Goal: Information Seeking & Learning: Find specific fact

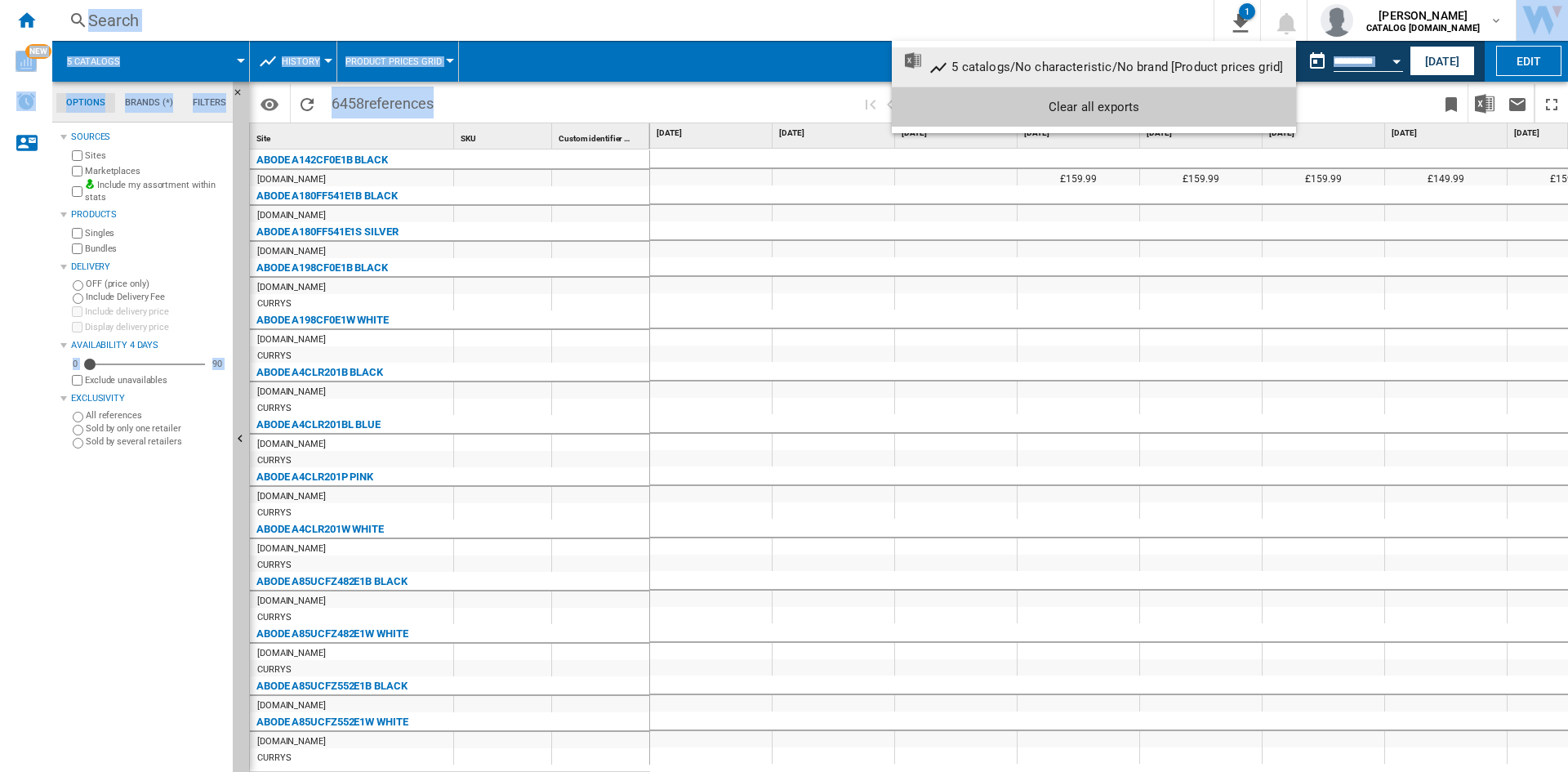
click at [451, 58] on md-backdrop at bounding box center [784, 386] width 1568 height 772
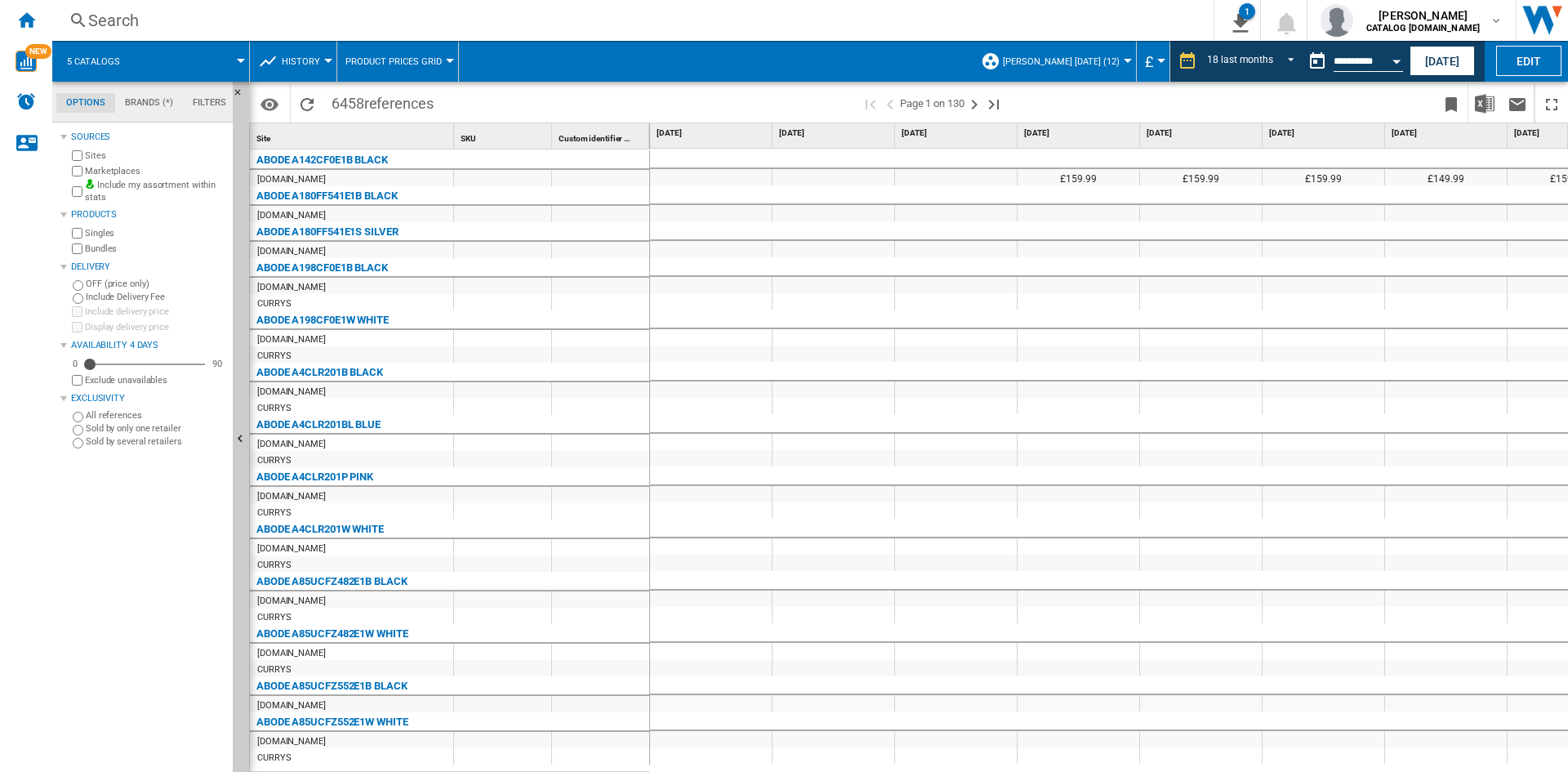
click at [168, 14] on div "Search" at bounding box center [629, 21] width 1083 height 23
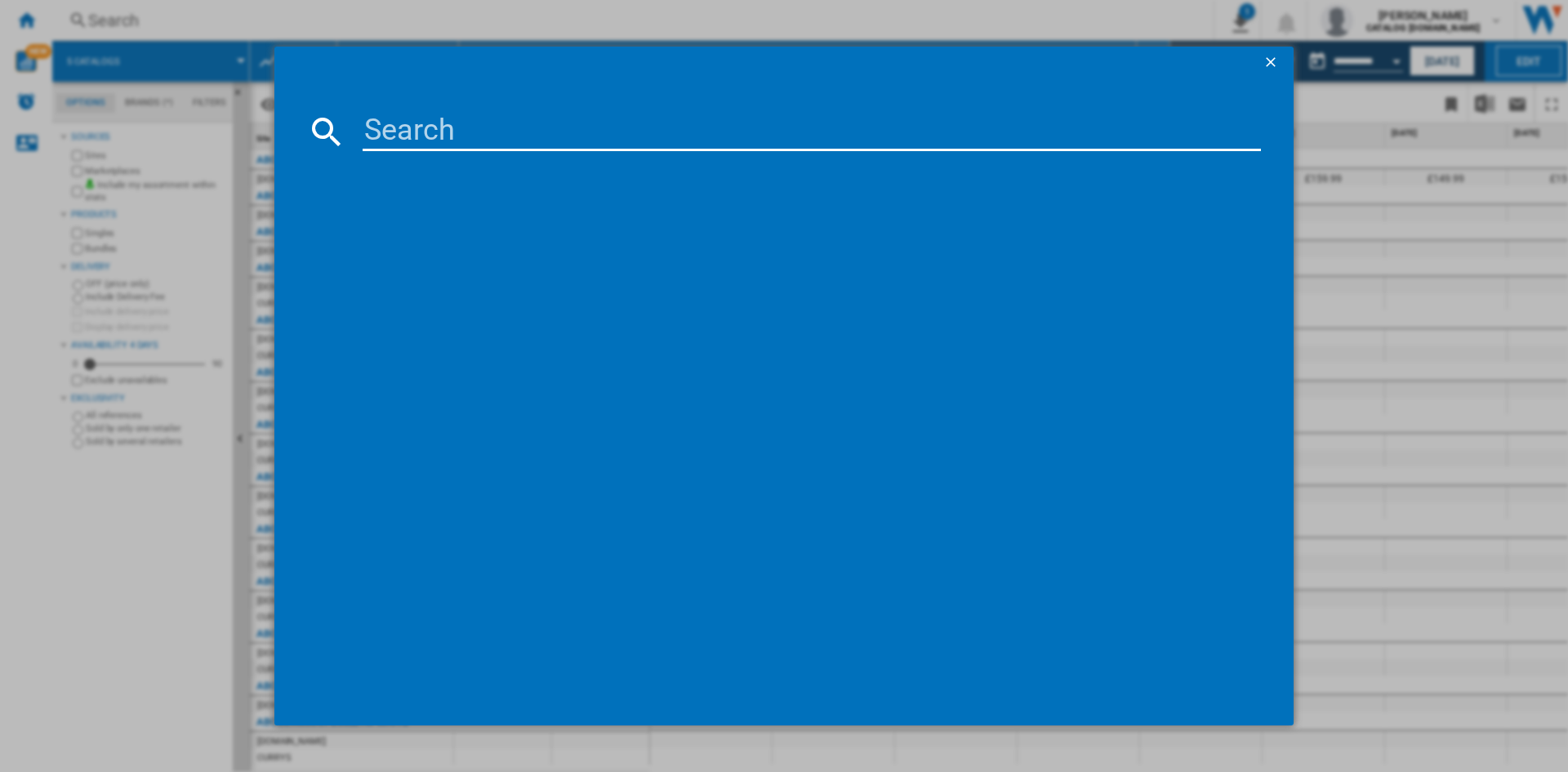
click at [471, 132] on input at bounding box center [811, 132] width 898 height 40
paste input "BM3DT68342W"
type input "BM3DT68342W"
click at [1279, 52] on button "button" at bounding box center [1272, 62] width 33 height 33
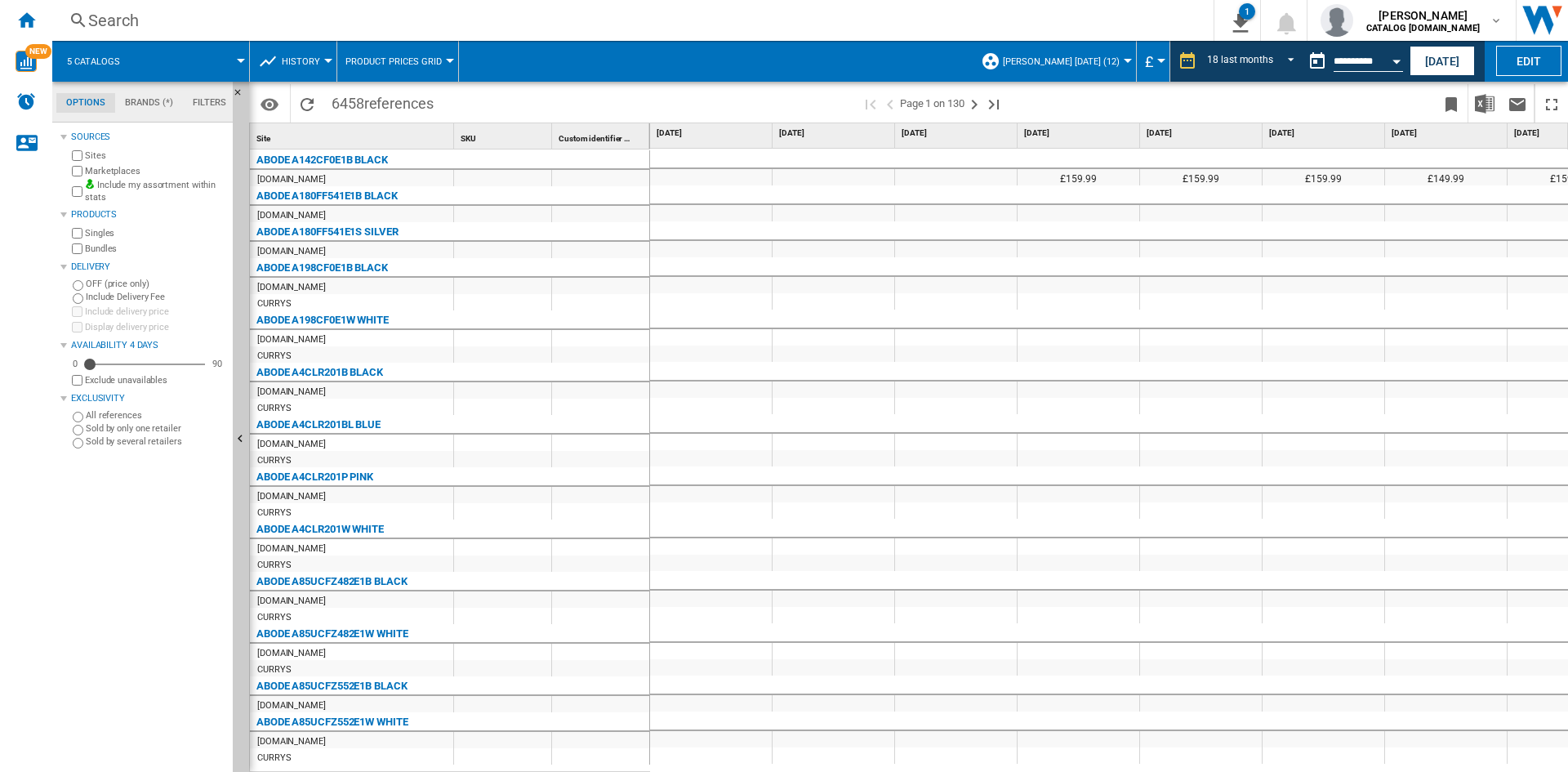
click at [148, 20] on div "Search" at bounding box center [629, 21] width 1083 height 23
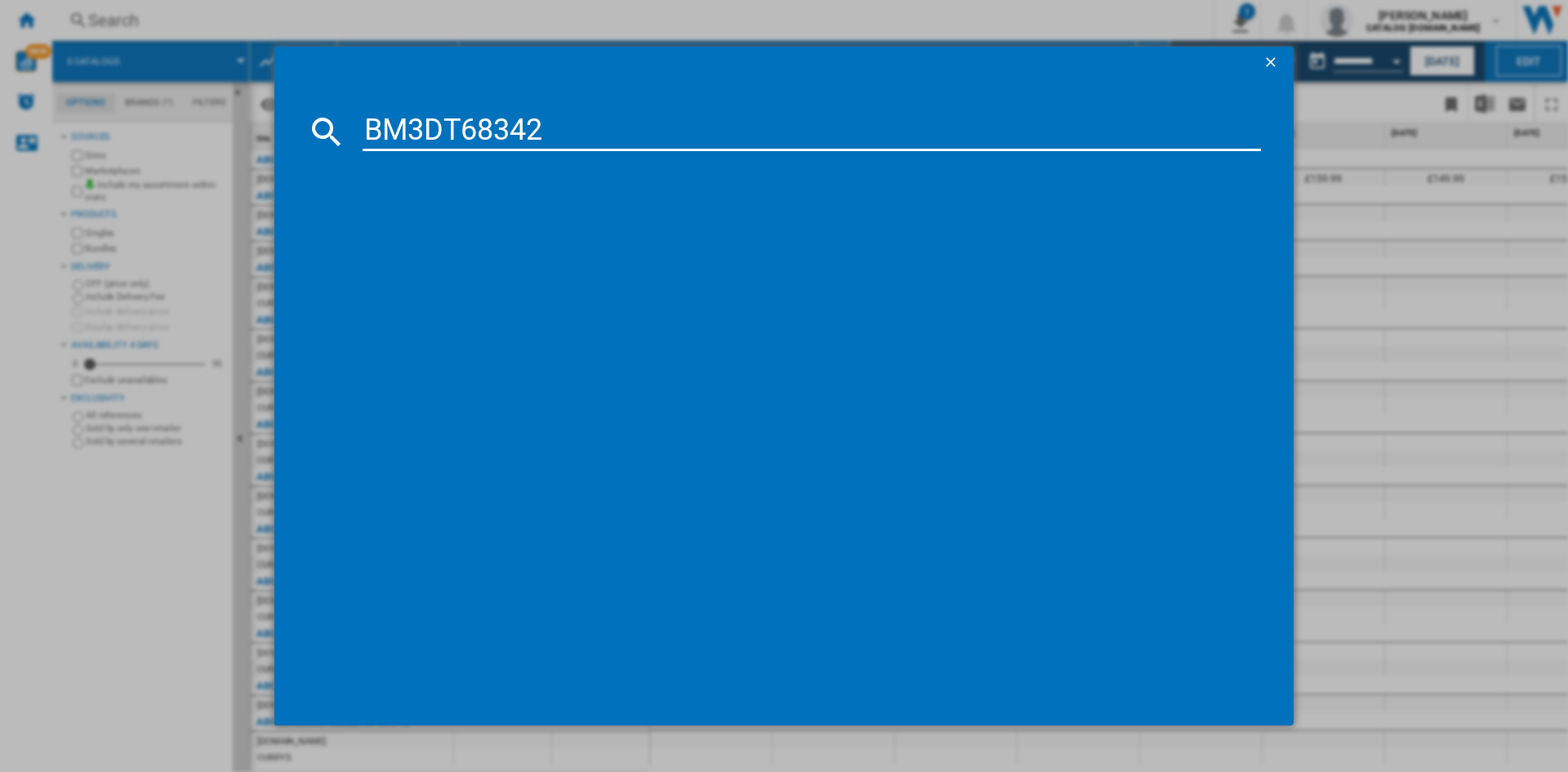
type input "BM3DT68342"
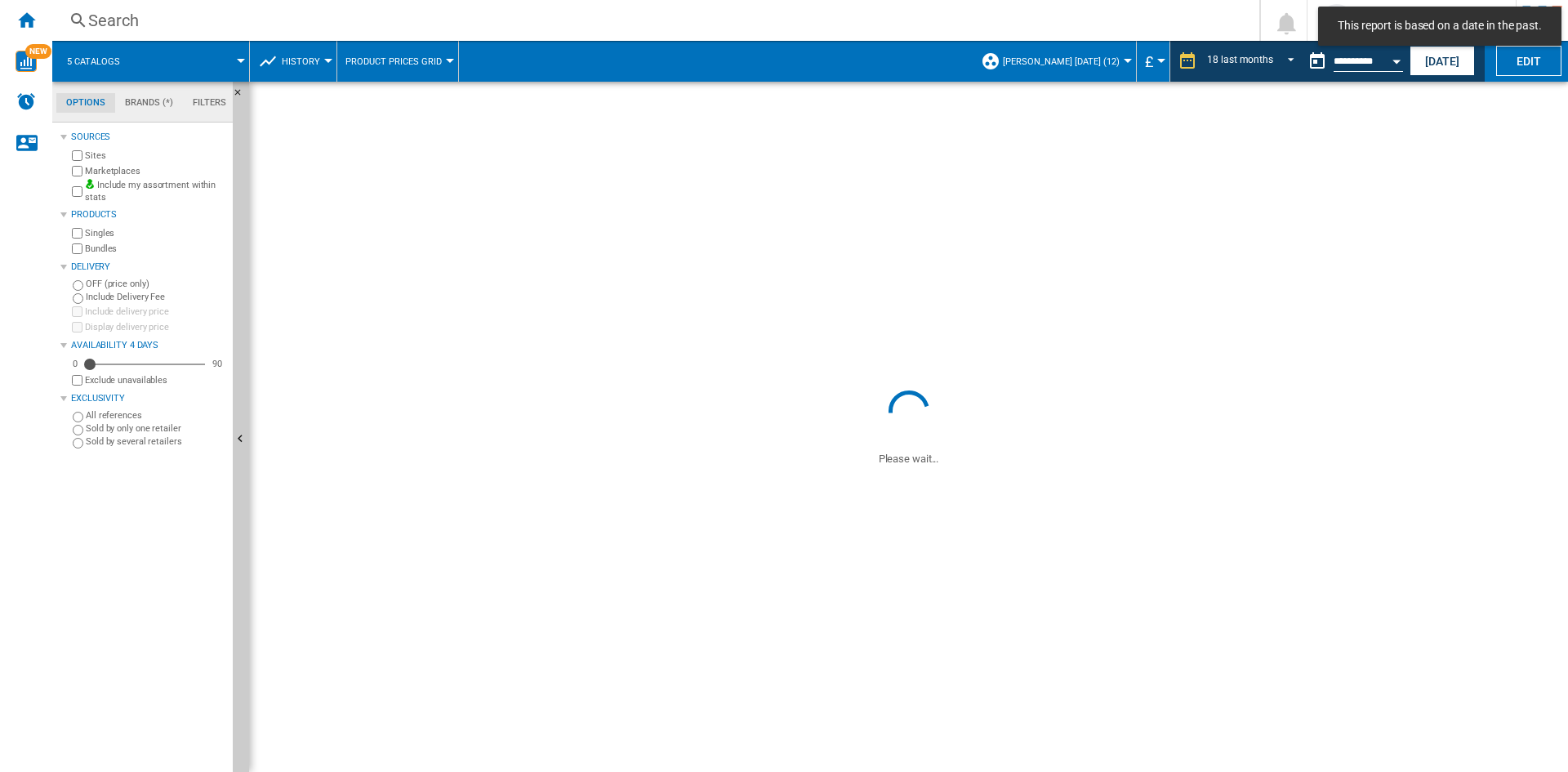
click at [199, 22] on div "Search" at bounding box center [652, 21] width 1128 height 23
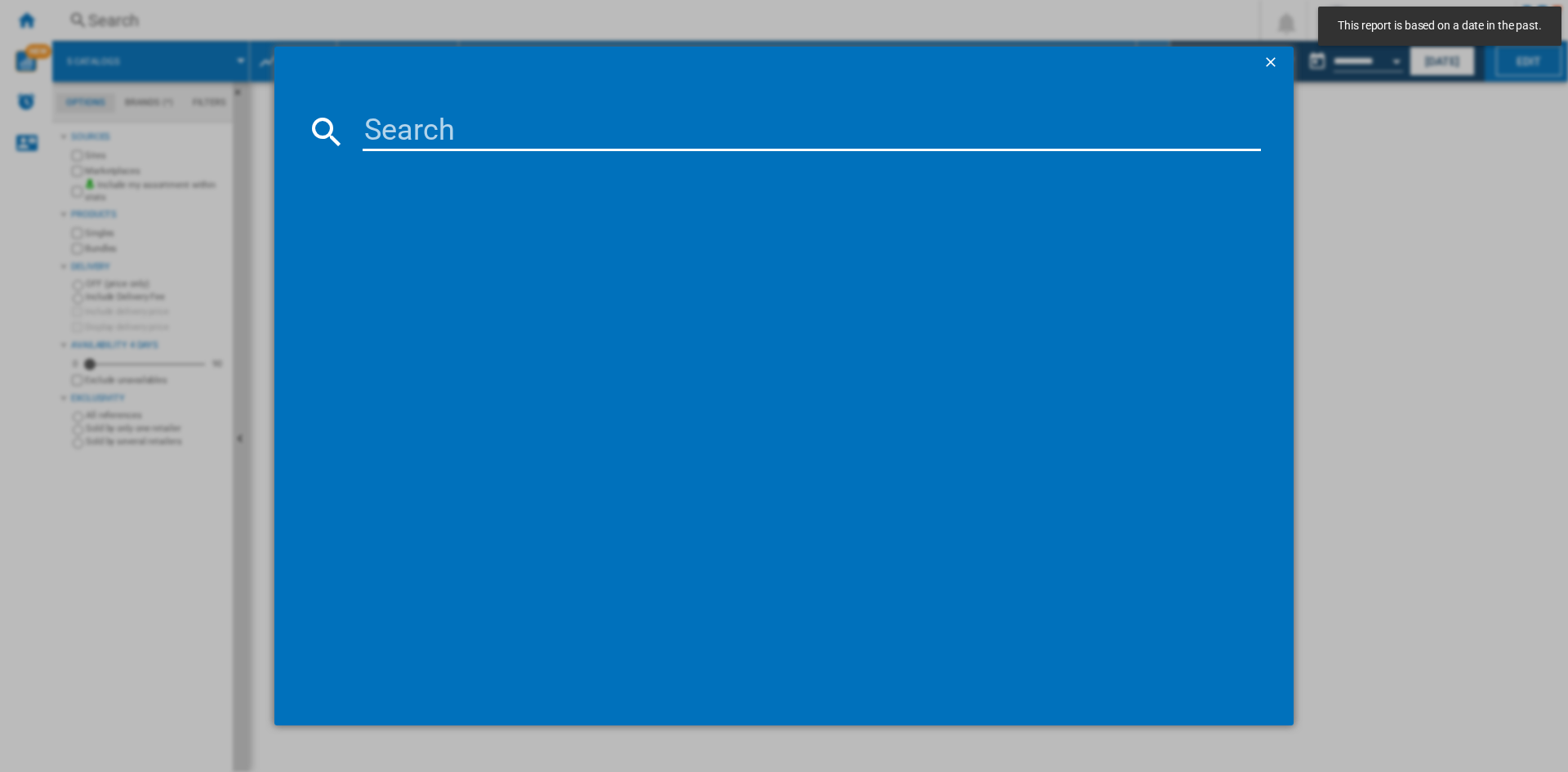
click at [434, 119] on input at bounding box center [811, 132] width 898 height 40
paste input "43bm5WaX"
type input "43bm5WaX"
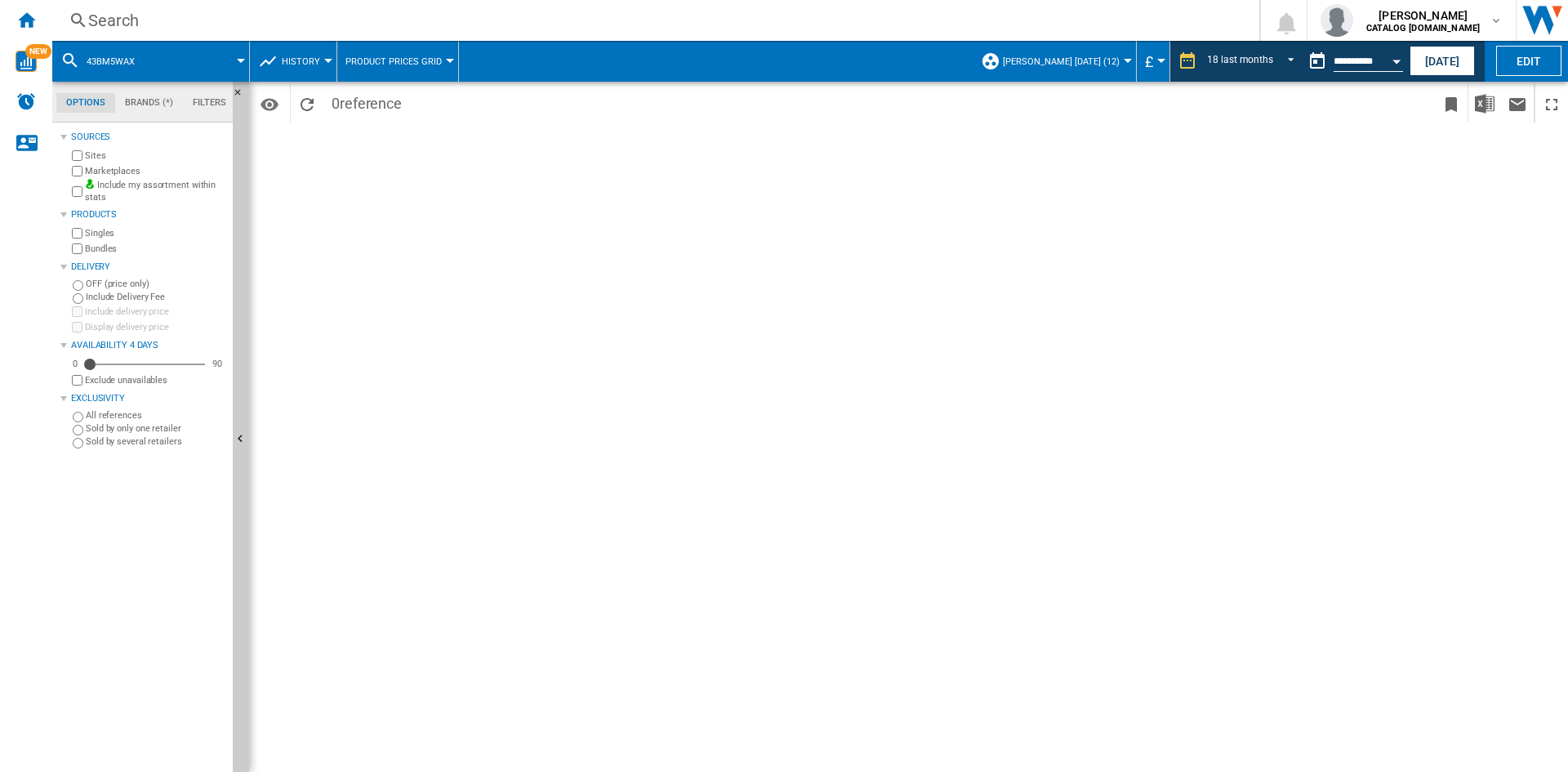
click at [187, 27] on div "Search" at bounding box center [652, 21] width 1128 height 23
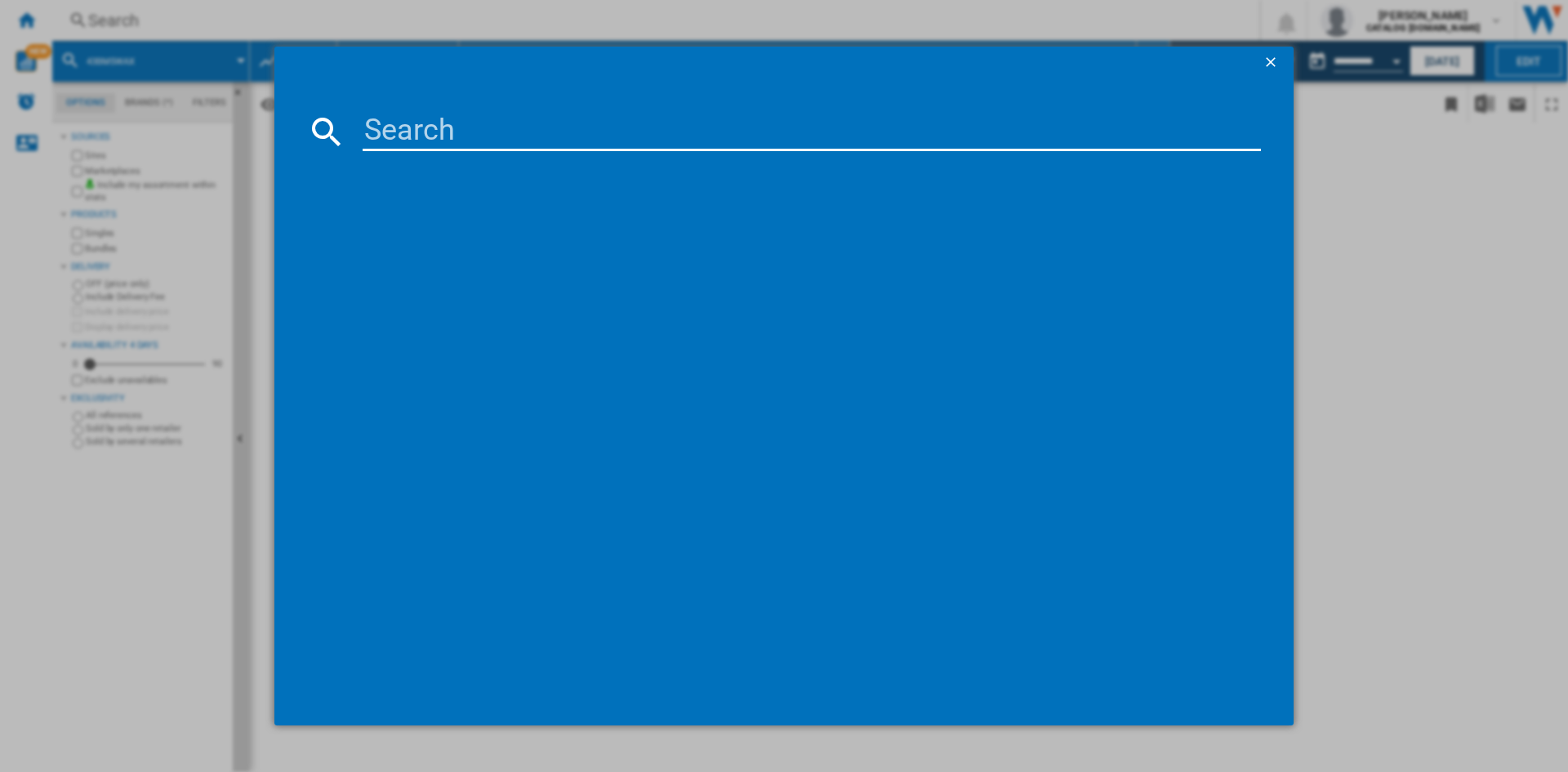
click at [394, 131] on input at bounding box center [811, 132] width 898 height 40
paste input "BM3DT68342W"
type input "BM3DT68342W"
click at [418, 241] on div "BEKO BM3DT68342W WHITE" at bounding box center [795, 237] width 882 height 16
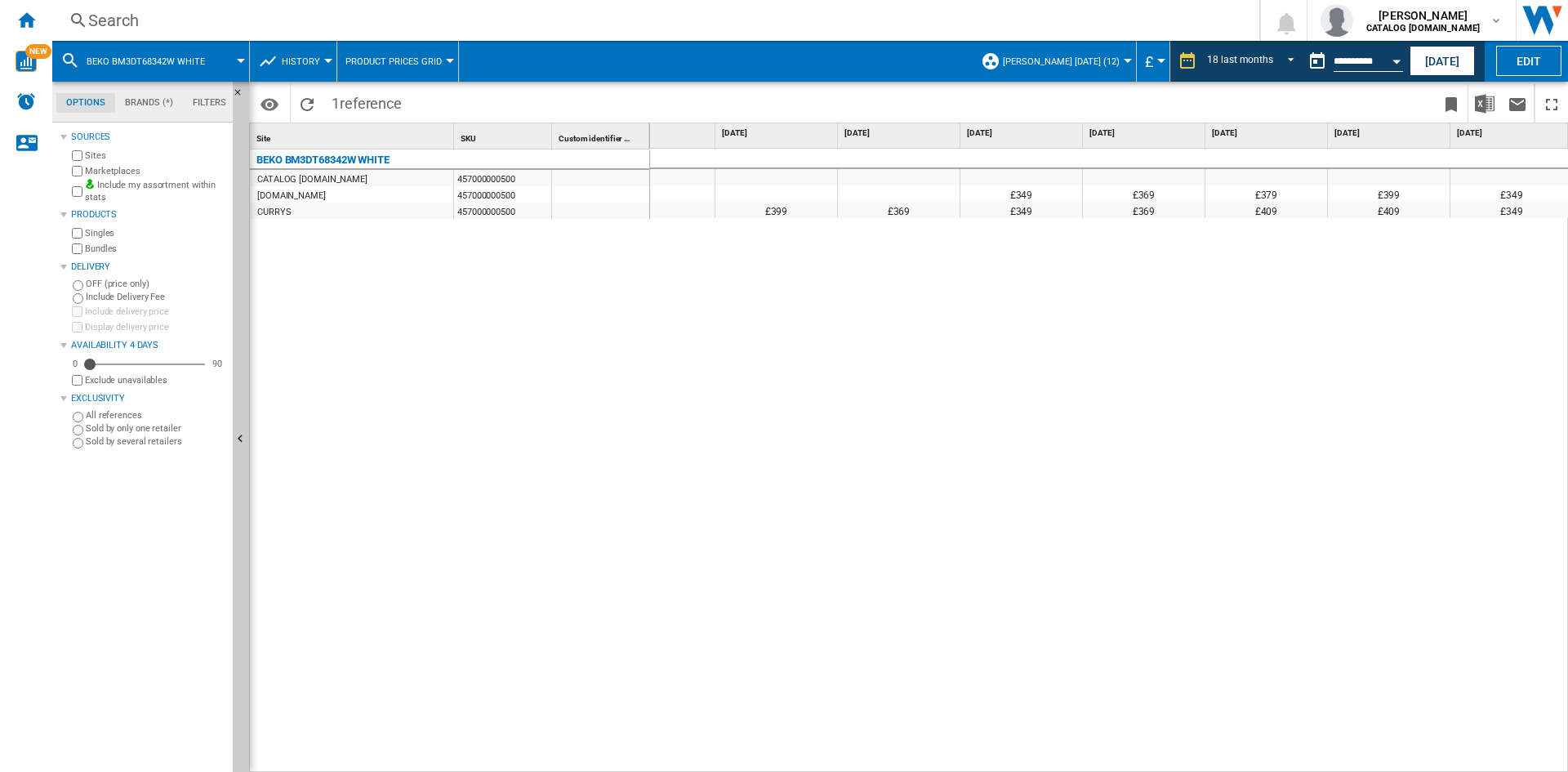
scroll to position [0, 1409]
drag, startPoint x: 1525, startPoint y: 211, endPoint x: 1392, endPoint y: 205, distance: 133.1
click at [1392, 202] on div "£399 £369 £349 £369 £409 £409 £349" at bounding box center [404, 202] width 2327 height 0
click at [1372, 205] on div "£409" at bounding box center [1383, 209] width 122 height 16
drag, startPoint x: 1495, startPoint y: 209, endPoint x: 1516, endPoint y: 209, distance: 21.0
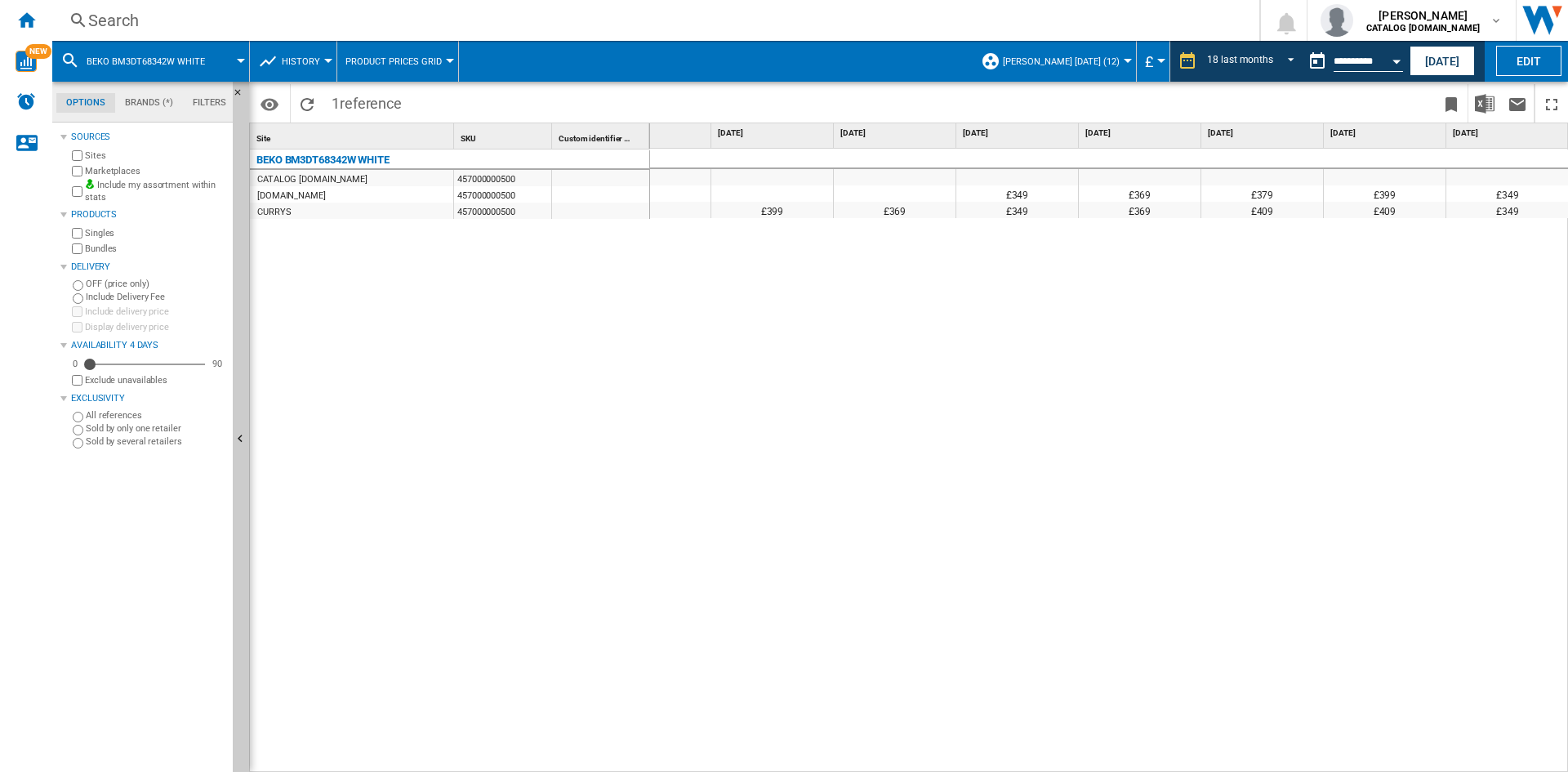
click at [1516, 209] on div "£349" at bounding box center [1507, 209] width 122 height 16
click at [169, 25] on div "Search" at bounding box center [652, 21] width 1128 height 23
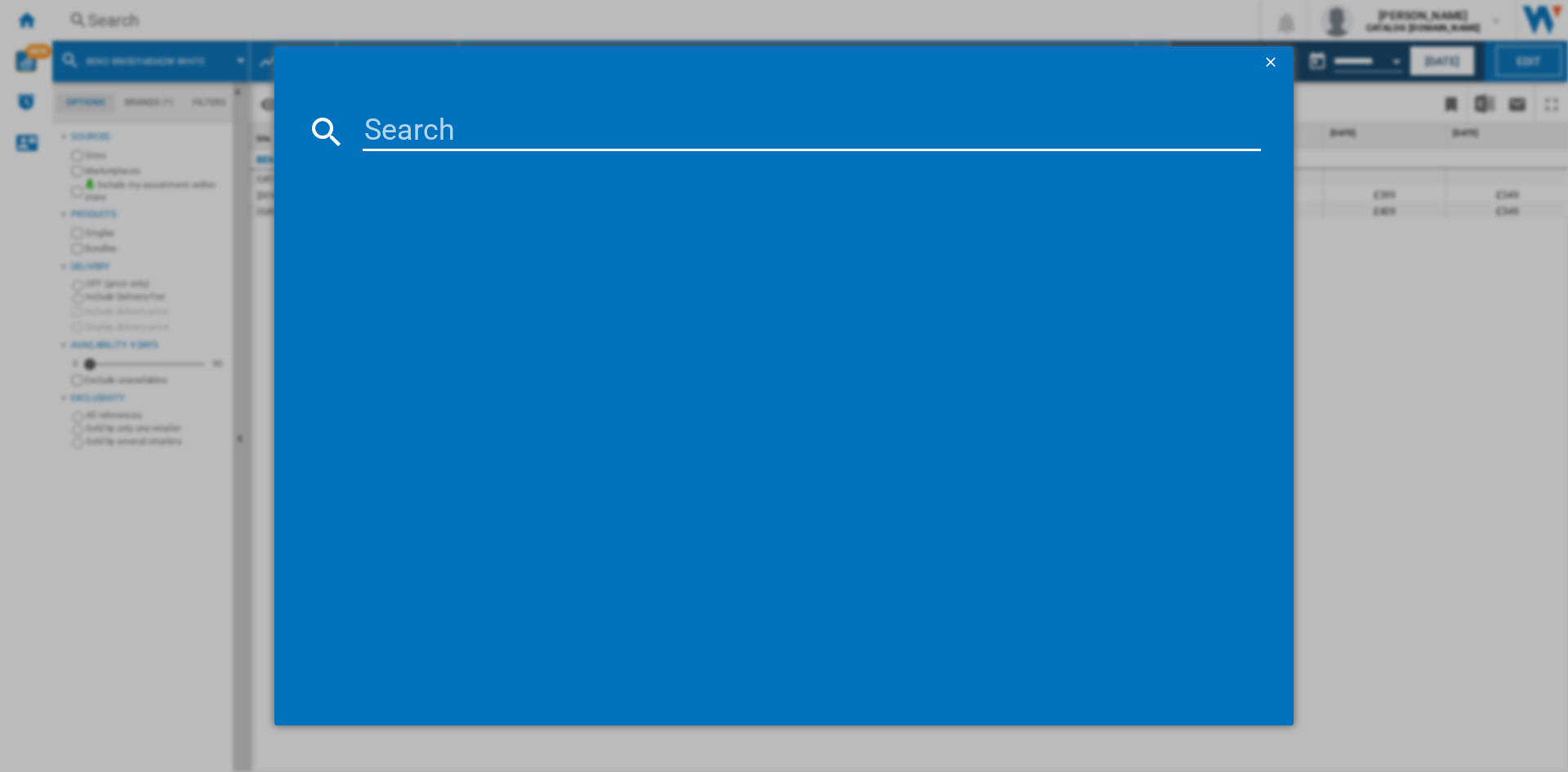
paste input "IDMA 75624 MY TIME UK"
drag, startPoint x: 533, startPoint y: 128, endPoint x: 822, endPoint y: 128, distance: 289.0
click at [822, 128] on input "IDMA 75624 MY TIME UK" at bounding box center [811, 132] width 898 height 40
type input "IDMA 75624"
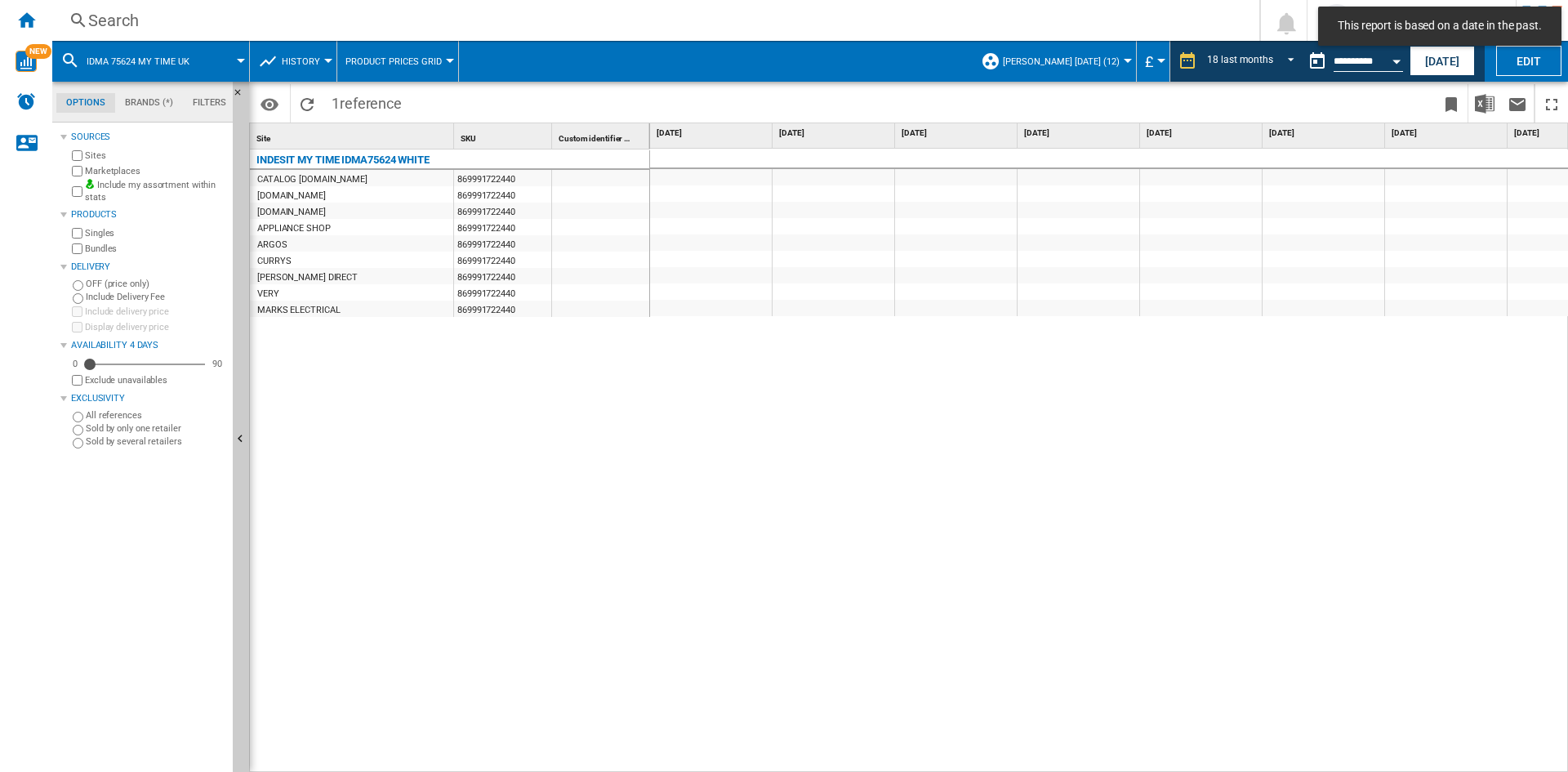
drag, startPoint x: 986, startPoint y: 763, endPoint x: 1293, endPoint y: 742, distance: 307.7
click at [1293, 742] on div "£14.99 £329 £349 £349 £349 £349 £349 £349 £329 £339.99 £339.99 £349 £349 £329 £…" at bounding box center [1109, 461] width 919 height 624
drag, startPoint x: 376, startPoint y: 215, endPoint x: 434, endPoint y: 214, distance: 58.0
click at [434, 214] on div "[DOMAIN_NAME]" at bounding box center [351, 210] width 204 height 16
click at [351, 261] on div "CURRYS" at bounding box center [351, 259] width 204 height 16
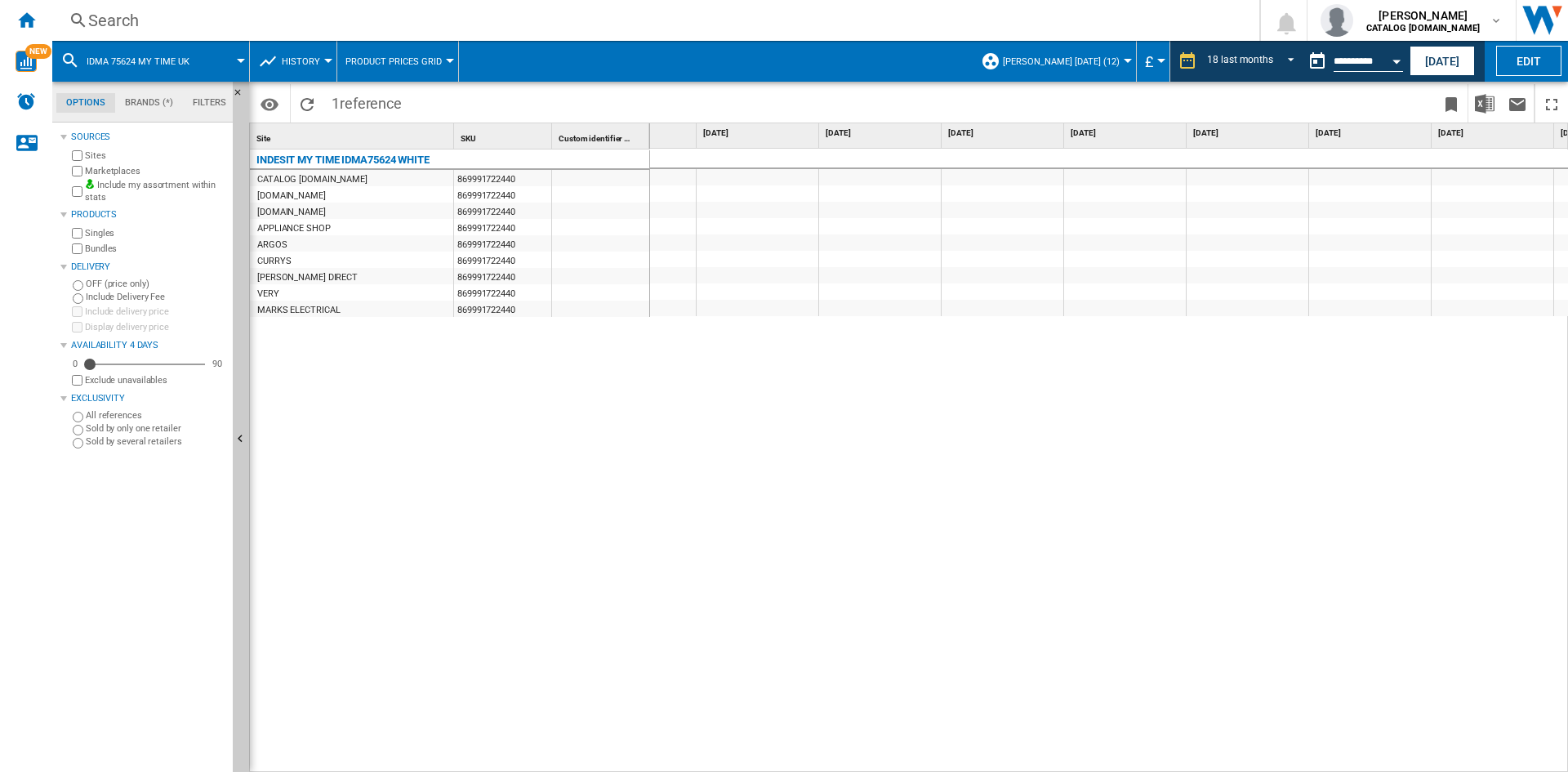
scroll to position [0, 194]
click at [1286, 58] on span "REPORTS.WIZARD.STEPS.REPORT.STEPS.REPORT_OPTIONS.PERIOD: 18 last months" at bounding box center [1285, 59] width 20 height 15
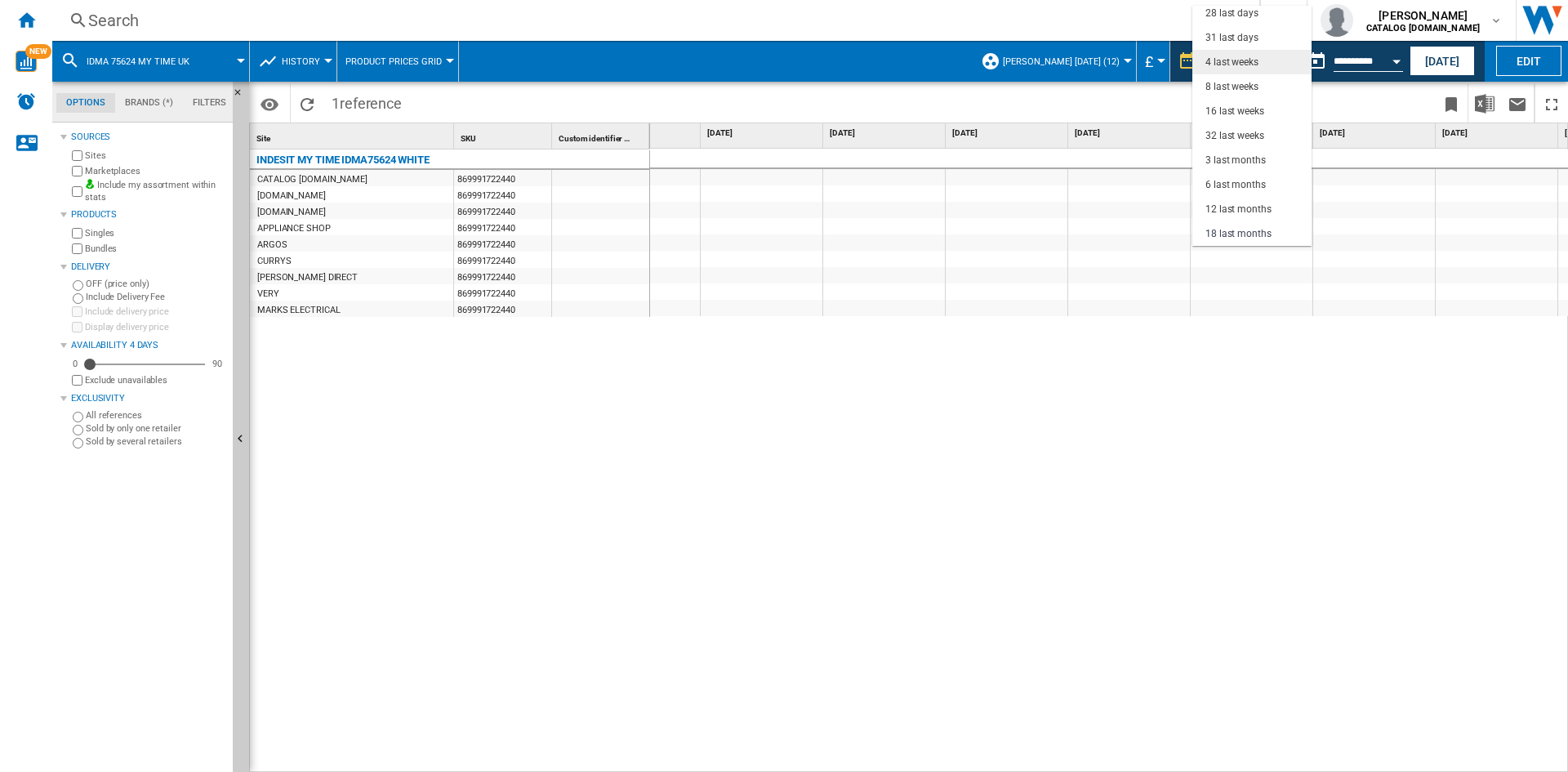
click at [1246, 63] on div "4 last weeks" at bounding box center [1232, 62] width 53 height 14
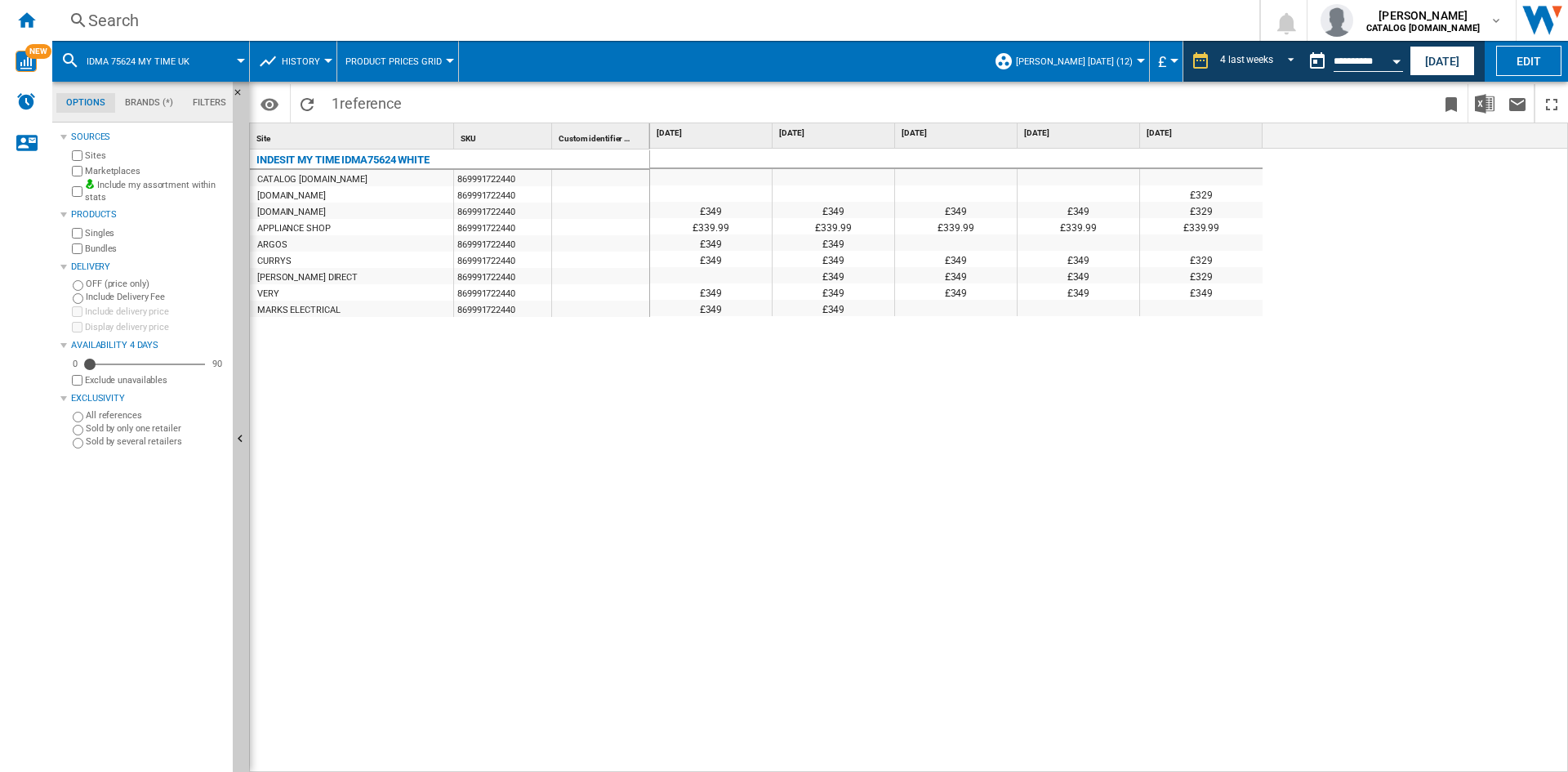
click at [1209, 213] on div "£329" at bounding box center [1201, 209] width 122 height 16
click at [1181, 266] on div "£329" at bounding box center [1201, 258] width 122 height 16
click at [344, 280] on div "[PERSON_NAME] DIRECT" at bounding box center [351, 275] width 204 height 16
click at [1064, 311] on div at bounding box center [1078, 307] width 122 height 16
click at [822, 310] on div "£349" at bounding box center [833, 307] width 122 height 16
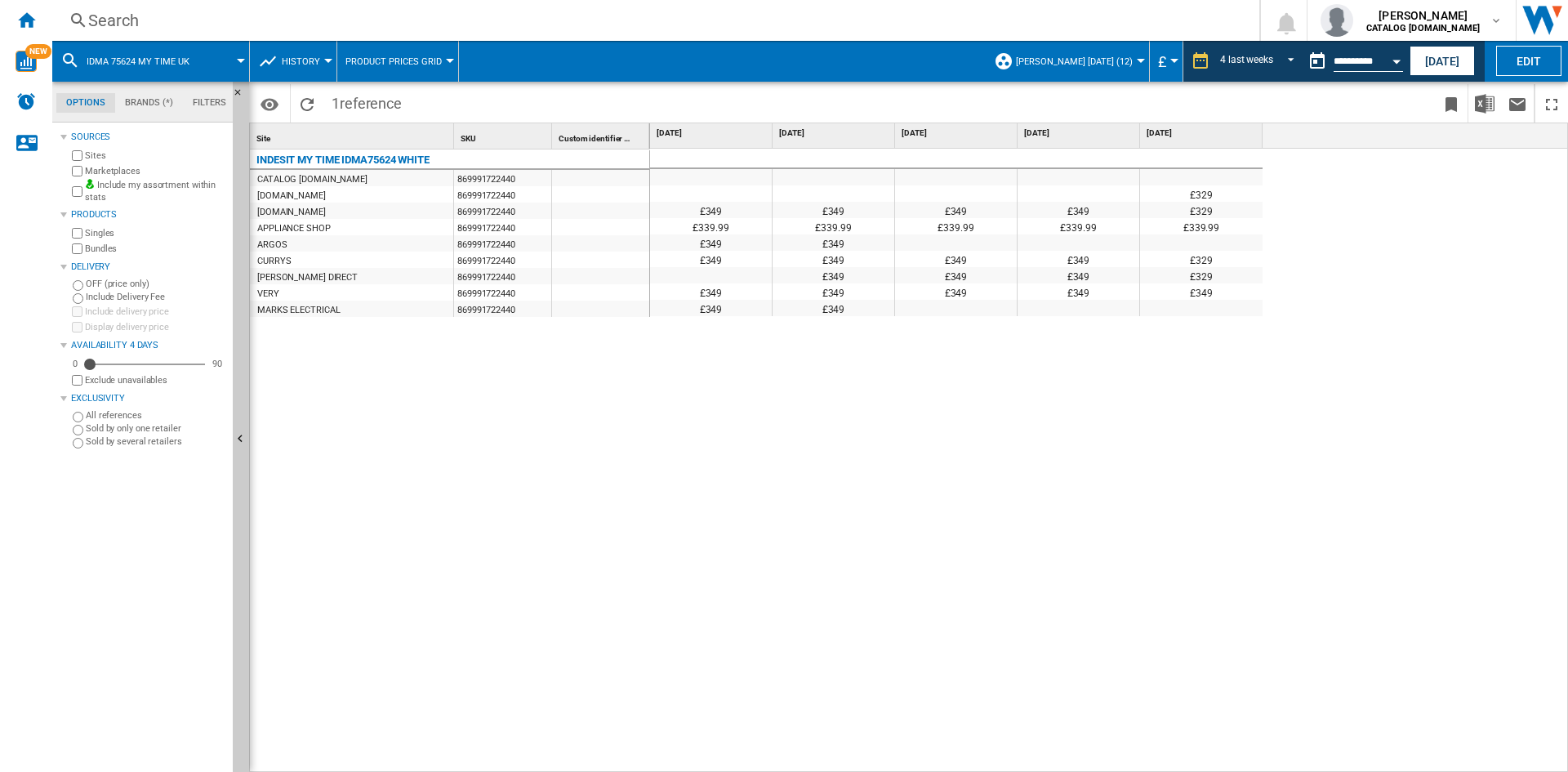
click at [316, 252] on div "CURRYS" at bounding box center [351, 259] width 204 height 16
drag, startPoint x: 313, startPoint y: 263, endPoint x: 599, endPoint y: 263, distance: 286.0
click at [599, 252] on div "CURRYS 869991722440" at bounding box center [449, 252] width 400 height 0
